Goal: Entertainment & Leisure: Browse casually

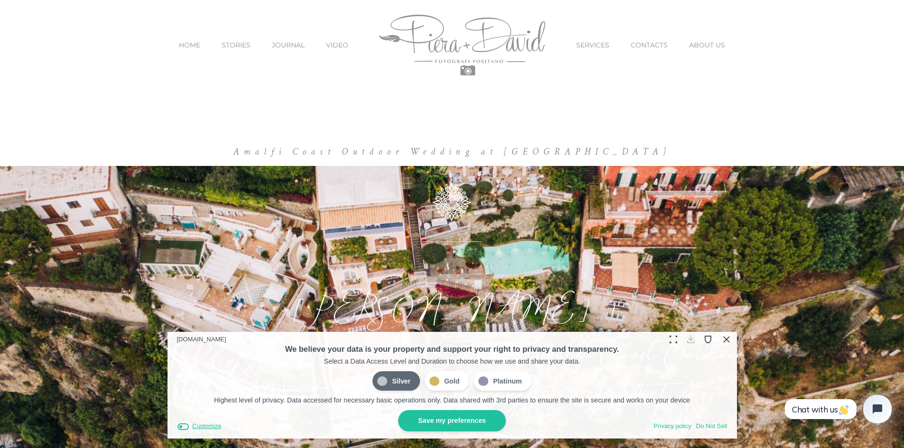
click at [191, 430] on button "Customize" at bounding box center [199, 427] width 45 height 10
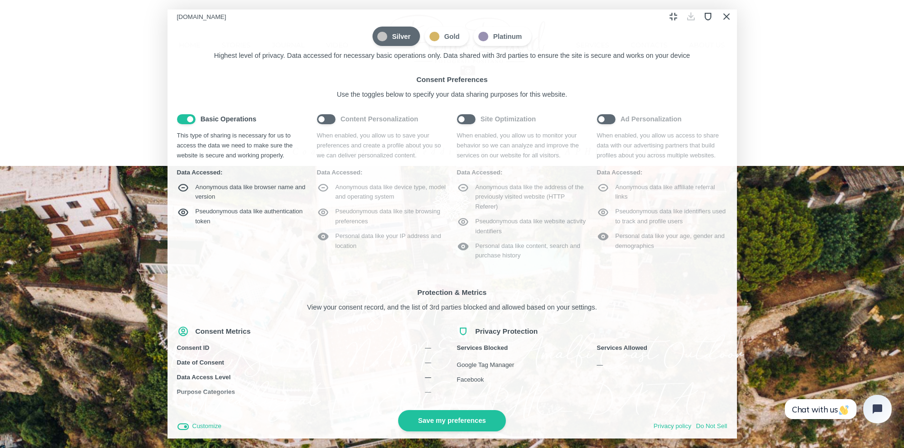
click at [396, 36] on span "Silver" at bounding box center [395, 37] width 47 height 20
click at [375, 28] on input "Silver" at bounding box center [375, 28] width 0 height 0
click at [438, 416] on button "Save my preferences" at bounding box center [452, 420] width 108 height 21
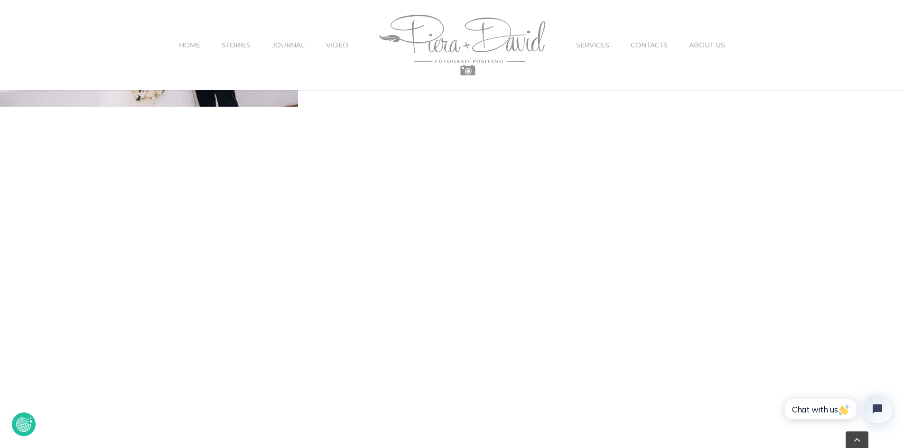
scroll to position [2905, 0]
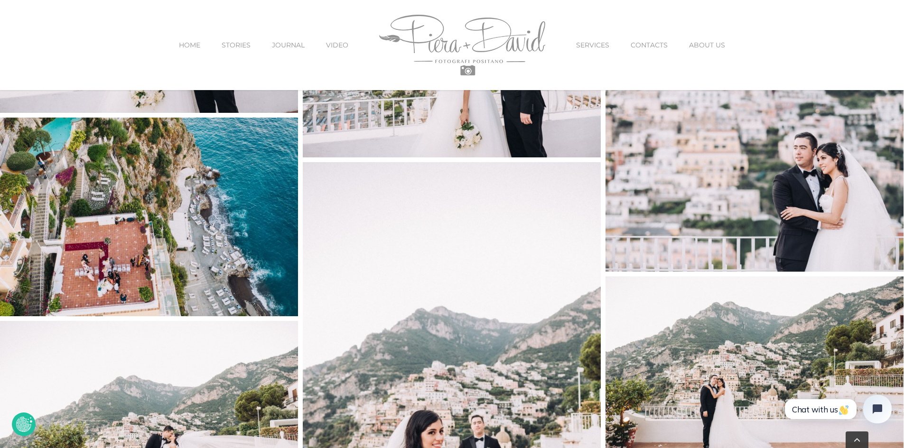
click at [217, 250] on img "M+S-26" at bounding box center [149, 217] width 298 height 199
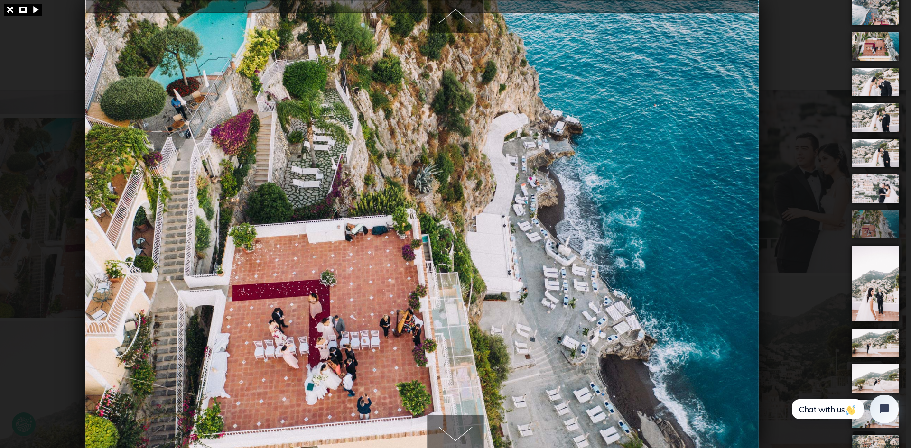
click at [455, 179] on img at bounding box center [421, 224] width 673 height 448
click at [613, 103] on img at bounding box center [421, 224] width 673 height 448
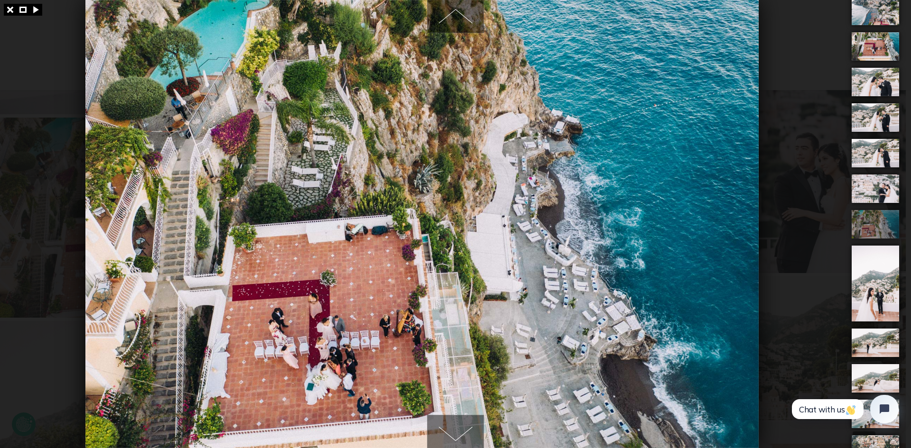
click at [773, 212] on div at bounding box center [455, 224] width 911 height 448
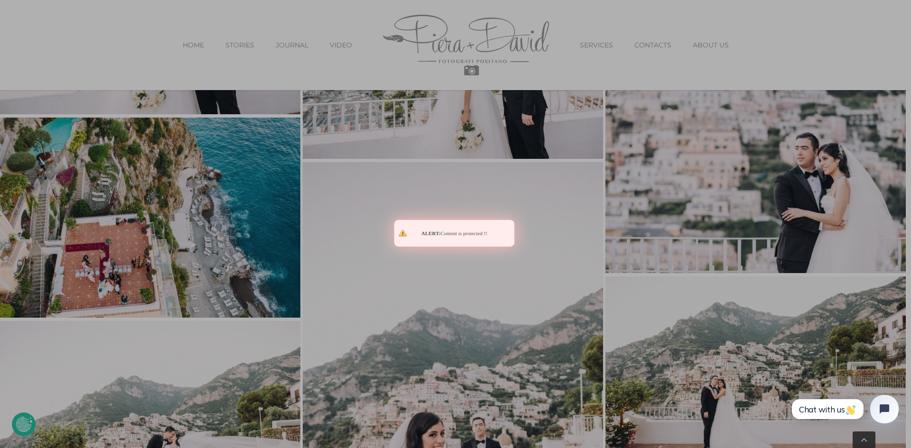
click at [773, 212] on div at bounding box center [455, 224] width 911 height 448
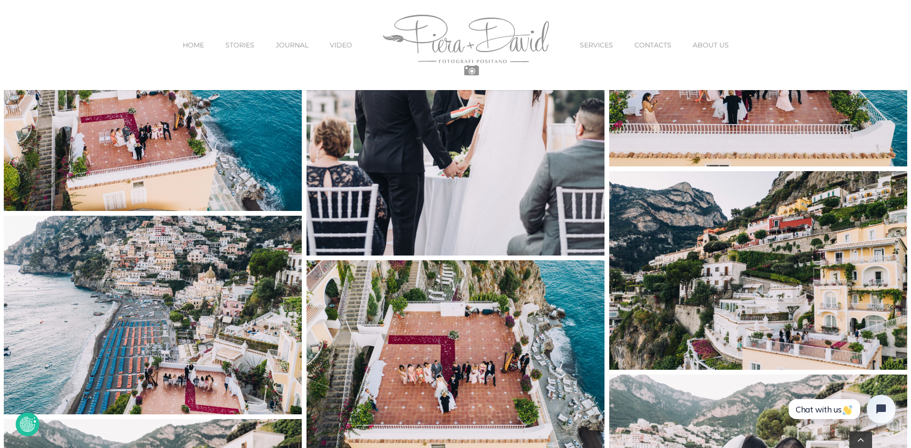
scroll to position [2406, 0]
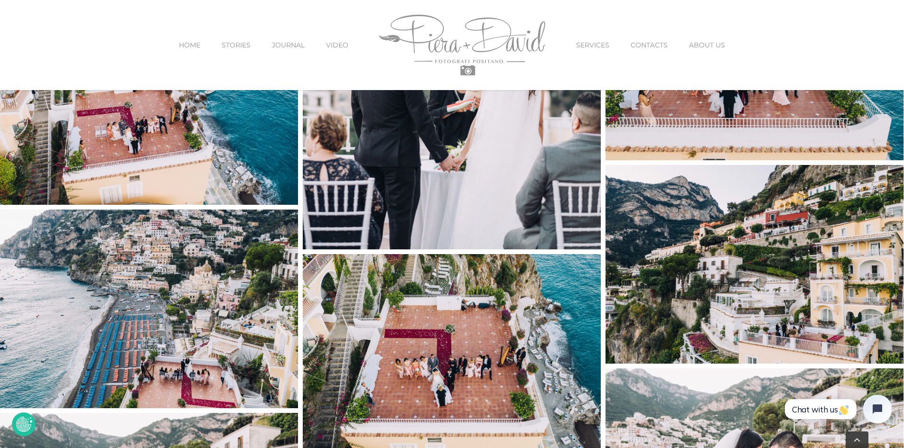
click at [191, 381] on img "M+S-20" at bounding box center [149, 309] width 298 height 199
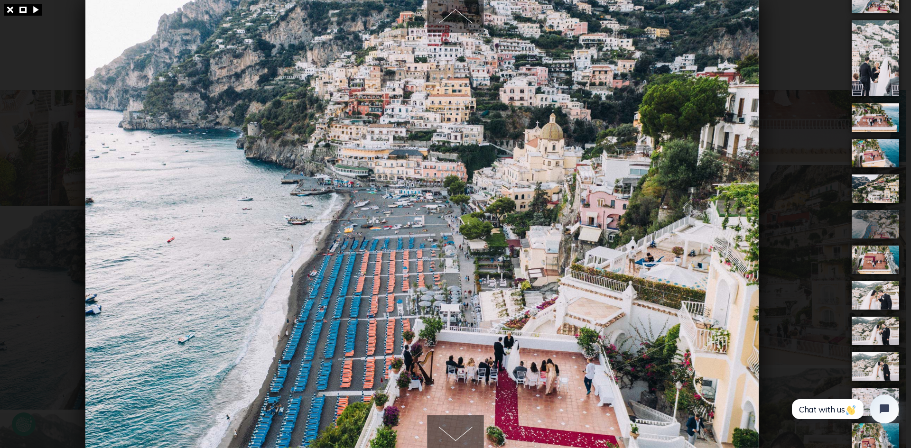
click at [561, 241] on img at bounding box center [421, 224] width 673 height 448
click at [587, 355] on img at bounding box center [421, 224] width 673 height 448
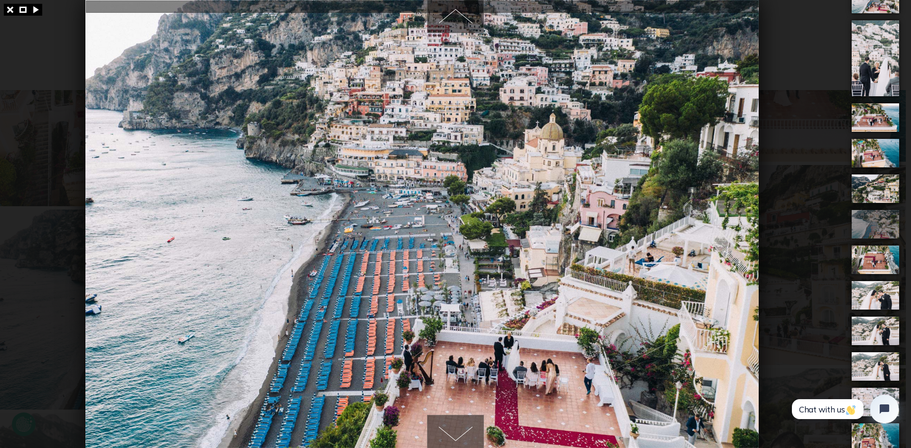
click at [458, 190] on img at bounding box center [421, 224] width 673 height 448
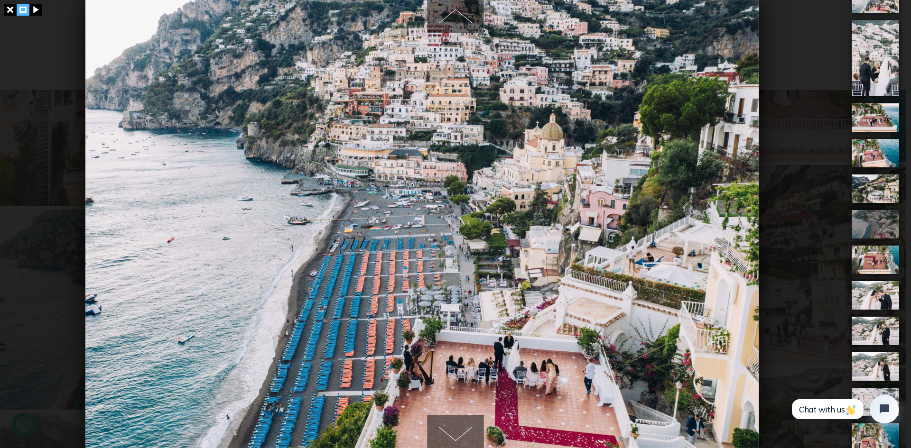
click at [24, 13] on link at bounding box center [23, 10] width 13 height 12
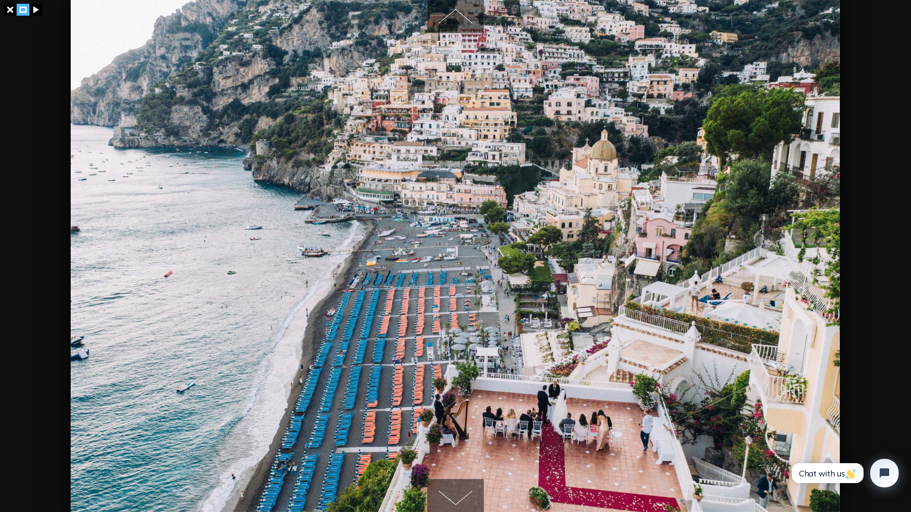
click at [23, 8] on link at bounding box center [23, 10] width 13 height 12
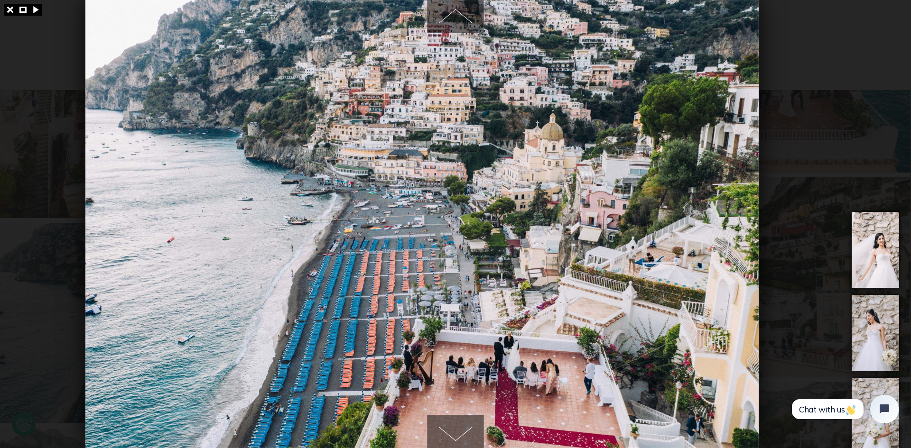
click at [831, 67] on div at bounding box center [455, 224] width 911 height 448
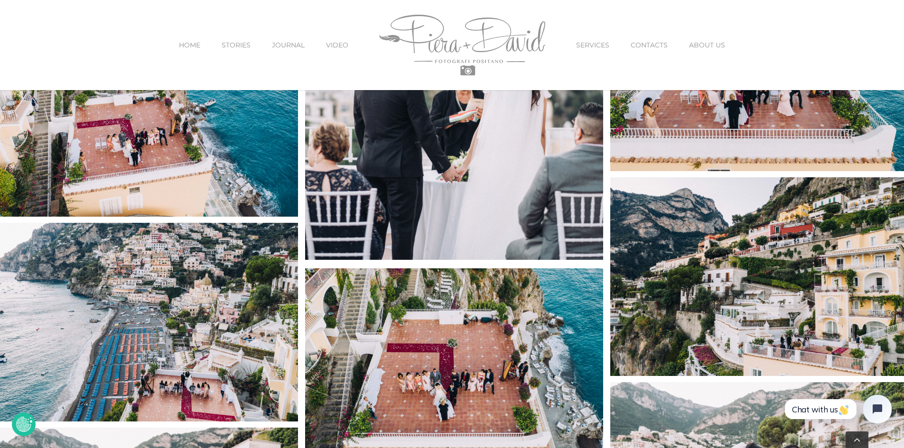
click at [850, 309] on img "M+S-19" at bounding box center [759, 276] width 298 height 199
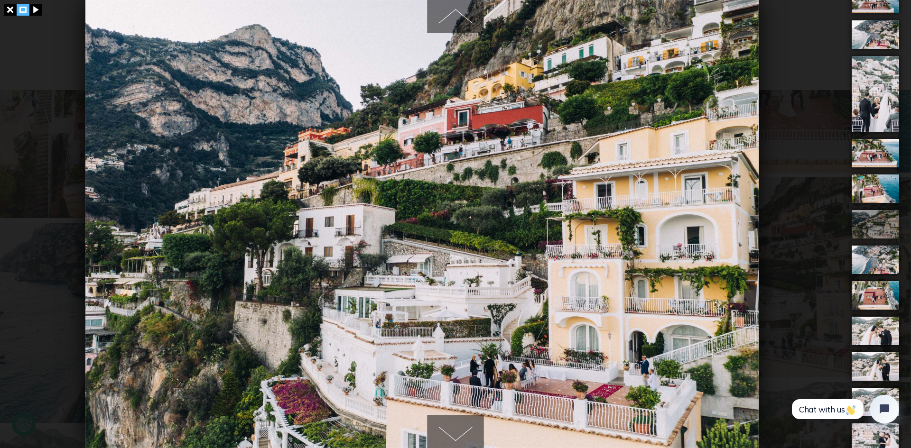
click at [26, 10] on link at bounding box center [23, 10] width 13 height 12
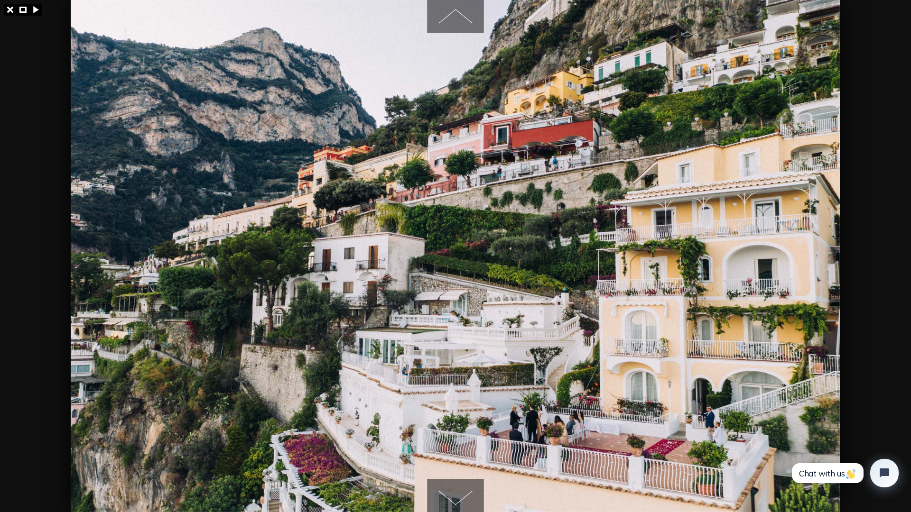
click at [16, 287] on div at bounding box center [455, 256] width 911 height 512
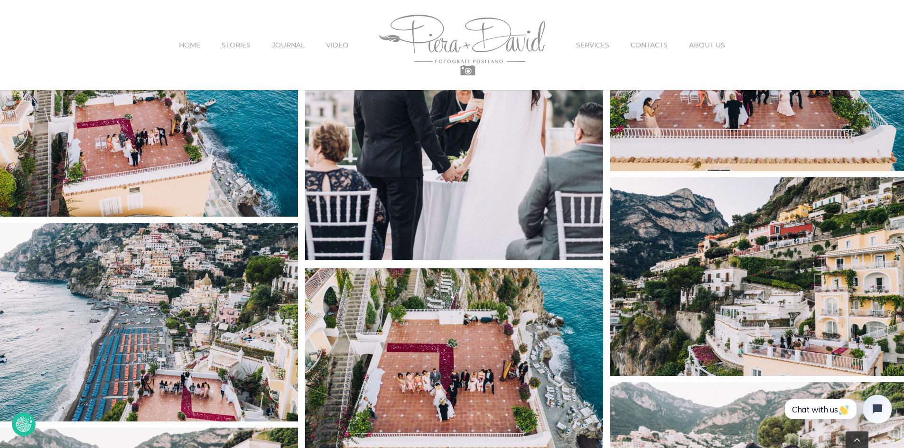
click at [727, 315] on img "M+S-19" at bounding box center [759, 276] width 298 height 199
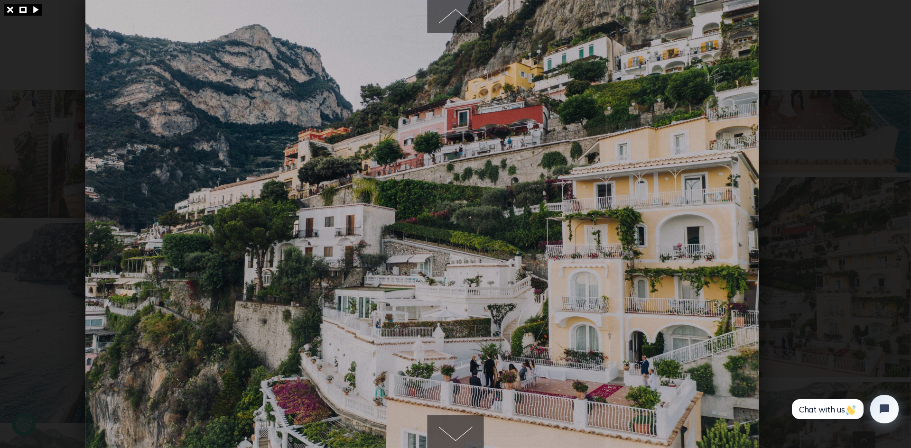
drag, startPoint x: 727, startPoint y: 315, endPoint x: 629, endPoint y: 238, distance: 125.0
click at [629, 238] on body "Skip to content HOME STORIES JOURNAL VIDEO SERVICES CONTACTS ABOUT US HOME STOR…" at bounding box center [455, 343] width 911 height 5499
